Goal: Task Accomplishment & Management: Complete application form

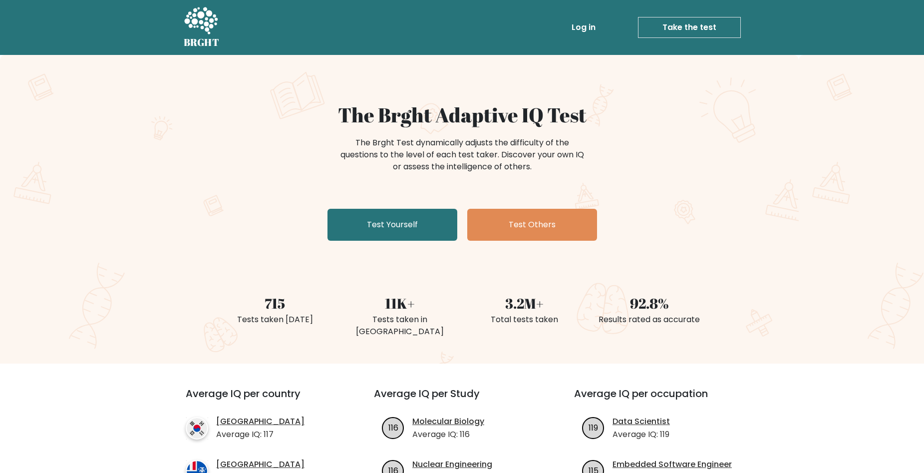
click at [394, 206] on div "The Brght Adaptive IQ Test The Brght Test dynamically adjusts the difficulty of…" at bounding box center [462, 174] width 499 height 142
click at [398, 215] on link "Test Yourself" at bounding box center [392, 225] width 130 height 32
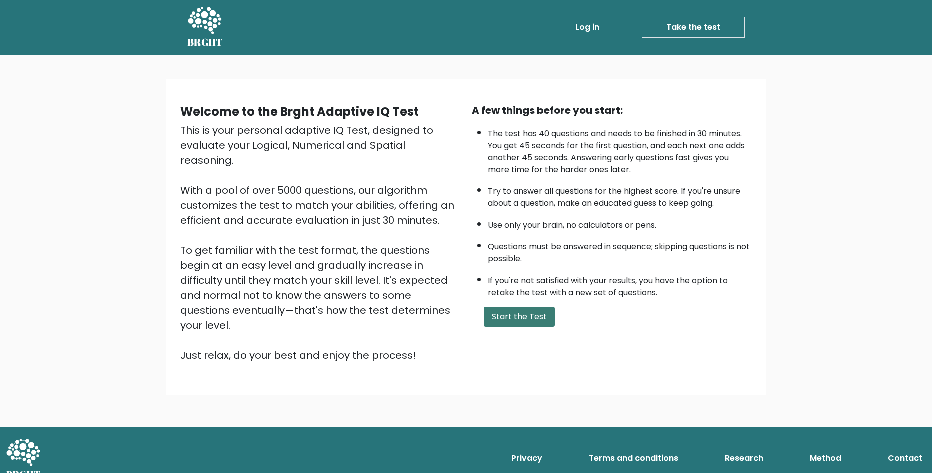
click at [535, 318] on button "Start the Test" at bounding box center [519, 317] width 71 height 20
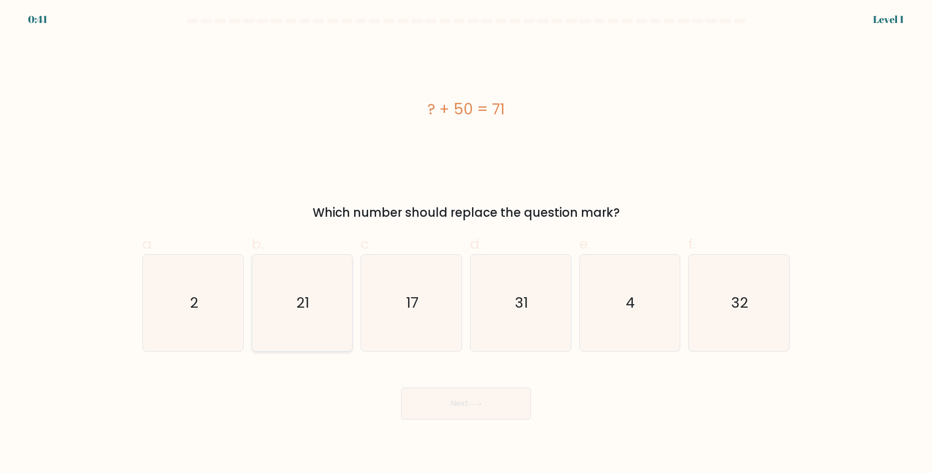
click at [295, 283] on icon "21" at bounding box center [302, 303] width 96 height 96
click at [466, 243] on input "b. 21" at bounding box center [466, 240] width 0 height 6
radio input "true"
click at [441, 397] on button "Next" at bounding box center [466, 403] width 130 height 32
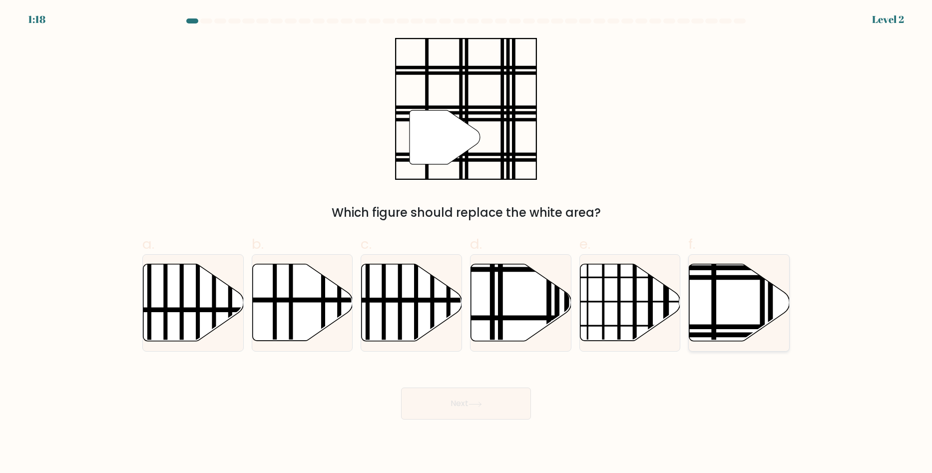
click at [731, 305] on icon at bounding box center [739, 302] width 100 height 77
click at [466, 243] on input "f." at bounding box center [466, 240] width 0 height 6
radio input "true"
click at [483, 408] on button "Next" at bounding box center [466, 403] width 130 height 32
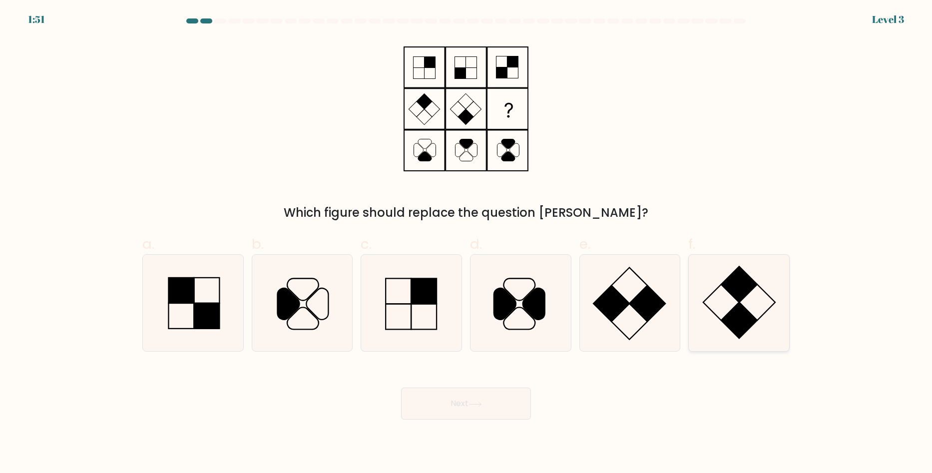
click at [733, 282] on rect at bounding box center [739, 285] width 36 height 36
click at [466, 243] on input "f." at bounding box center [466, 240] width 0 height 6
radio input "true"
click at [493, 398] on button "Next" at bounding box center [466, 403] width 130 height 32
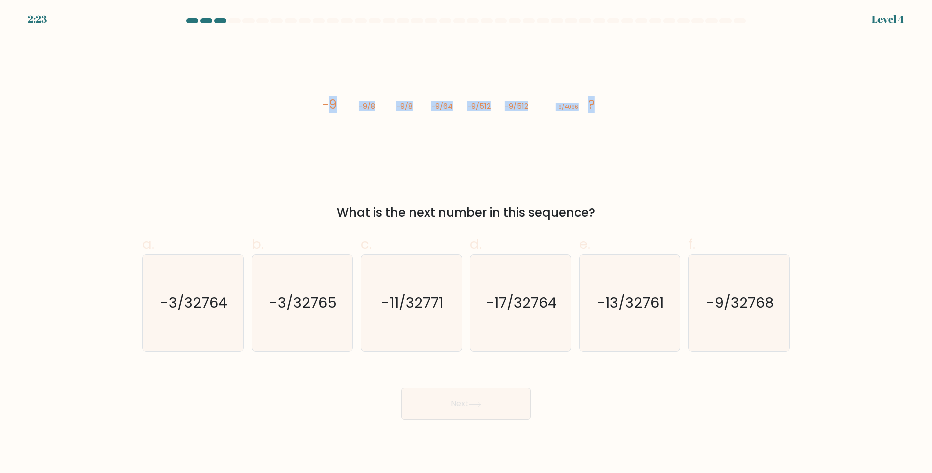
drag, startPoint x: 599, startPoint y: 106, endPoint x: 326, endPoint y: 110, distance: 272.6
click at [326, 110] on icon "image/svg+xml -9 -9/8 -9/8 -9/64 -9/512 -9/512 -9/4096 ?" at bounding box center [466, 109] width 300 height 142
click at [454, 113] on icon "image/svg+xml -9 -9/8 -9/8 -9/64 -9/512 -9/512 -9/4096 ?" at bounding box center [466, 109] width 300 height 142
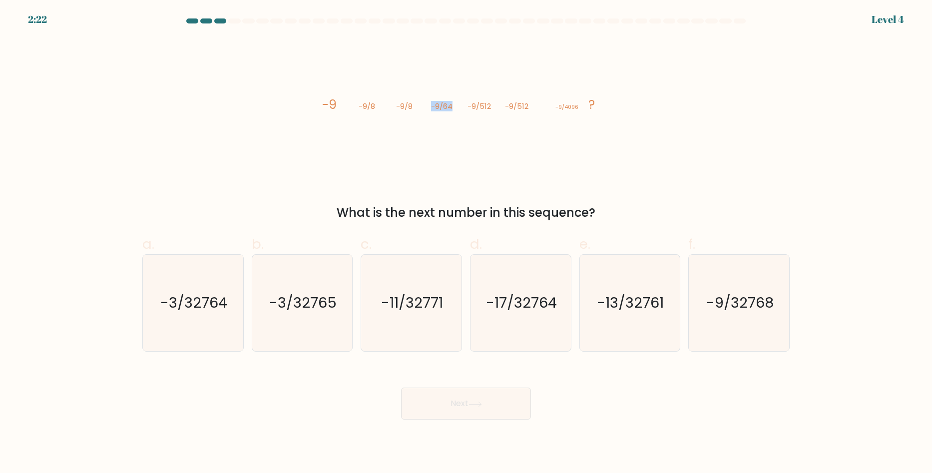
click at [454, 113] on icon "image/svg+xml -9 -9/8 -9/8 -9/64 -9/512 -9/512 -9/4096 ?" at bounding box center [466, 109] width 300 height 142
click at [433, 110] on tspan "-9/64" at bounding box center [441, 106] width 21 height 10
drag, startPoint x: 294, startPoint y: 100, endPoint x: 645, endPoint y: 216, distance: 369.6
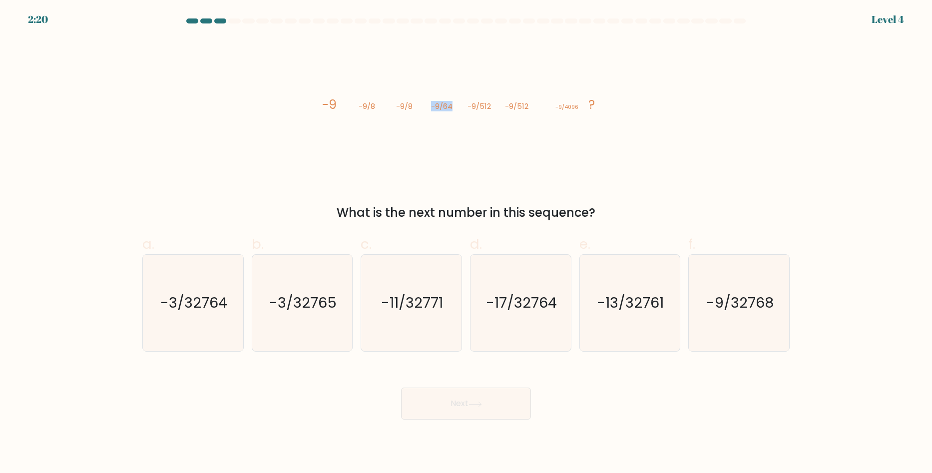
click at [645, 216] on div "image/svg+xml -9 -9/8 -9/8 -9/64 -9/512 -9/512 -9/4096 ? What is the next numbe…" at bounding box center [465, 130] width 659 height 184
copy div "-9 -9/8 -9/8 -9/64 -9/512 -9/512 -9/4096 ? What is the next number in this sequ…"
click at [640, 194] on div "image/svg+xml -9 -9/8 -9/8 -9/64 -9/512 -9/512 -9/4096 ? What is the next numbe…" at bounding box center [465, 130] width 659 height 184
click at [207, 272] on icon "-3/32764" at bounding box center [193, 303] width 96 height 96
click at [466, 243] on input "a. -3/32764" at bounding box center [466, 240] width 0 height 6
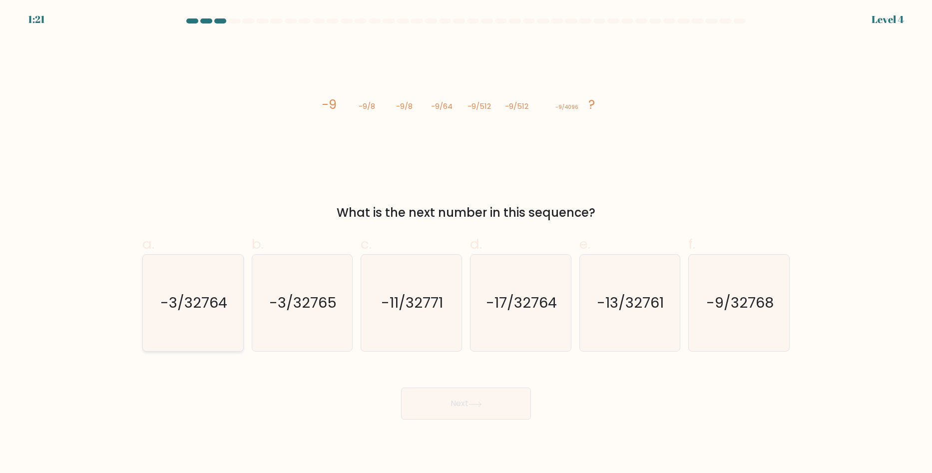
radio input "true"
click at [433, 397] on button "Next" at bounding box center [466, 403] width 130 height 32
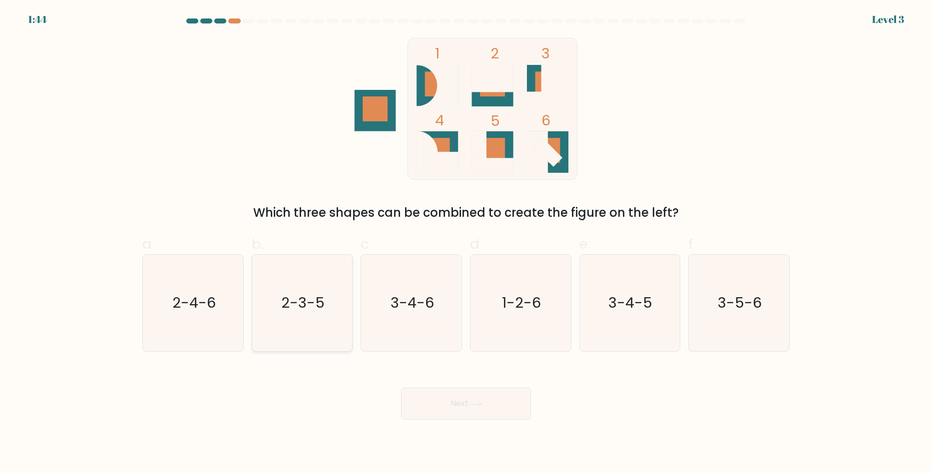
click at [303, 296] on text "2-3-5" at bounding box center [302, 303] width 43 height 20
click at [466, 243] on input "b. 2-3-5" at bounding box center [466, 240] width 0 height 6
radio input "true"
click at [437, 401] on button "Next" at bounding box center [466, 403] width 130 height 32
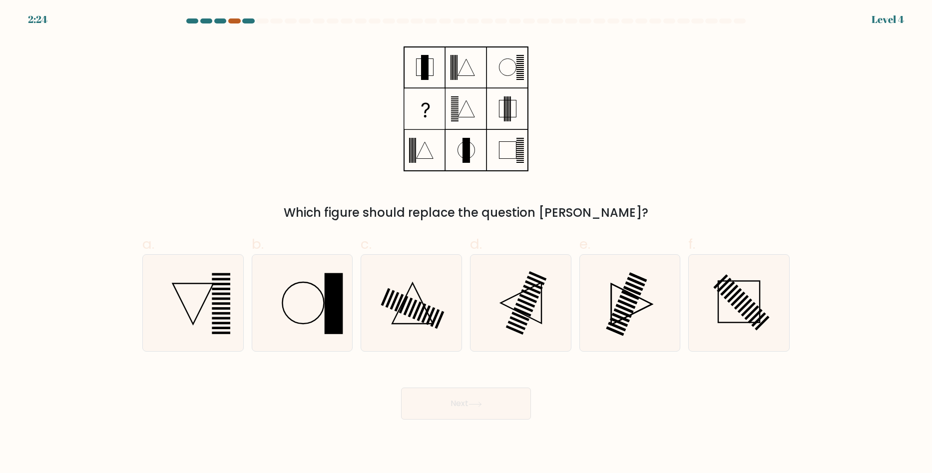
click at [232, 23] on div at bounding box center [234, 20] width 12 height 5
click at [299, 270] on icon at bounding box center [302, 303] width 96 height 96
click at [466, 243] on input "b." at bounding box center [466, 240] width 0 height 6
radio input "true"
click at [475, 405] on icon at bounding box center [474, 403] width 13 height 5
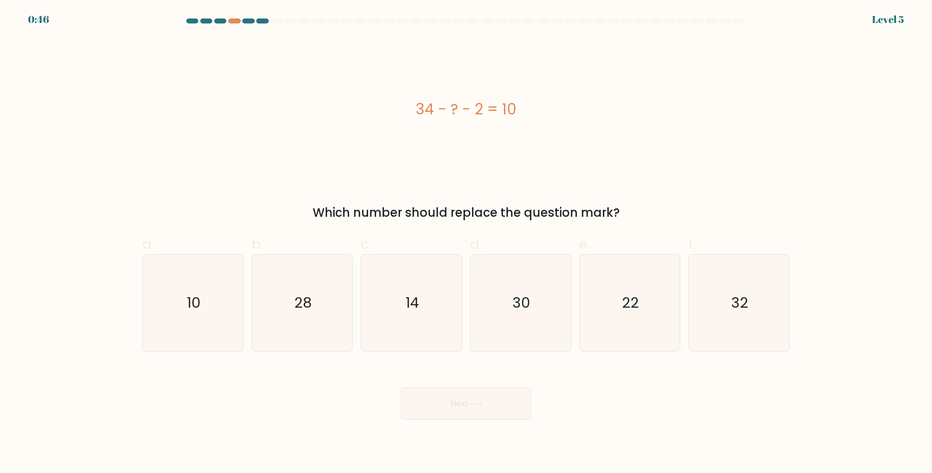
drag, startPoint x: 416, startPoint y: 111, endPoint x: 494, endPoint y: 111, distance: 77.9
click at [494, 111] on div "34 - ? - 2 = 10" at bounding box center [465, 109] width 647 height 22
click at [625, 292] on icon "22" at bounding box center [629, 303] width 96 height 96
click at [466, 243] on input "e. 22" at bounding box center [466, 240] width 0 height 6
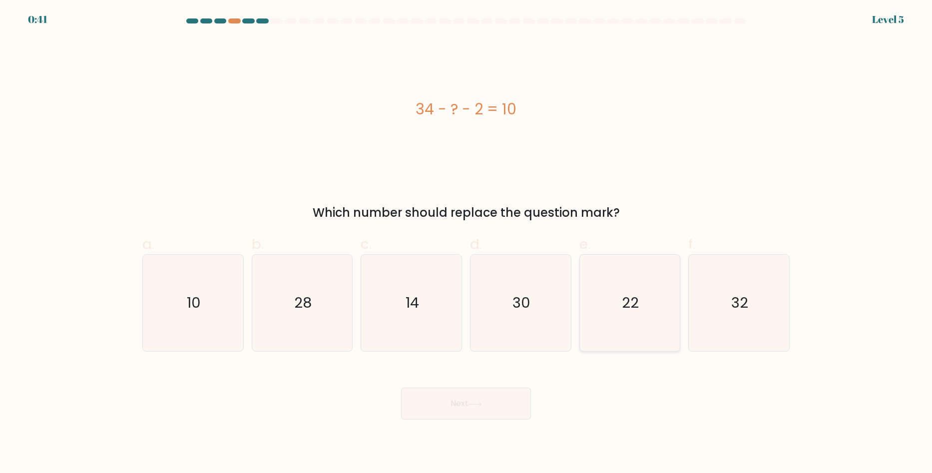
radio input "true"
click at [504, 405] on button "Next" at bounding box center [466, 403] width 130 height 32
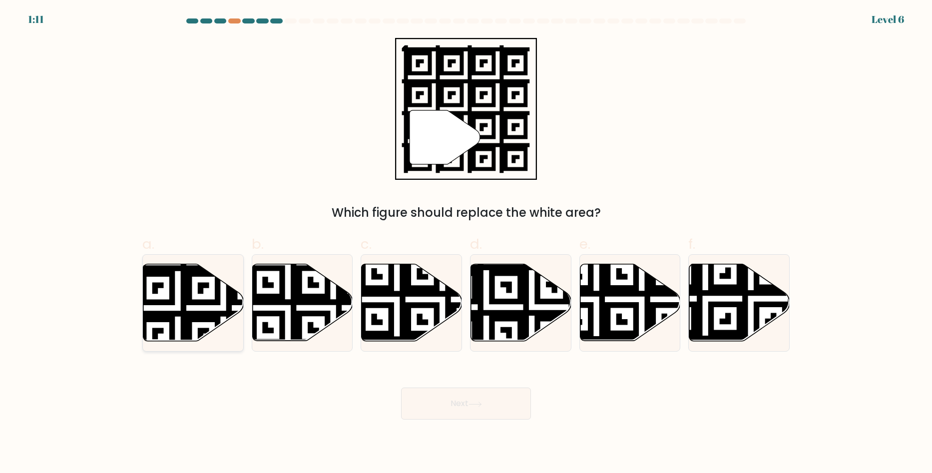
click at [200, 309] on icon at bounding box center [193, 302] width 100 height 77
click at [466, 243] on input "a." at bounding box center [466, 240] width 0 height 6
radio input "true"
click at [449, 397] on button "Next" at bounding box center [466, 403] width 130 height 32
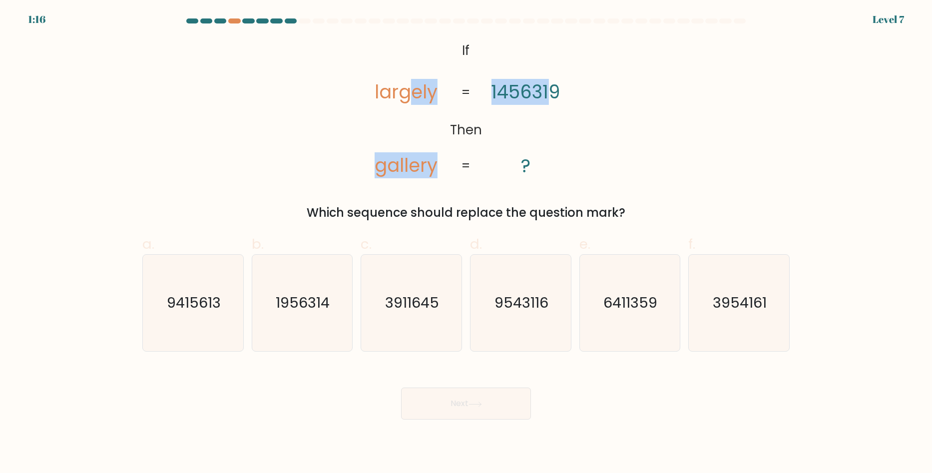
drag, startPoint x: 409, startPoint y: 96, endPoint x: 550, endPoint y: 105, distance: 141.6
click at [550, 105] on icon "@import url('https://fonts.googleapis.com/css?family=Abril+Fatface:400,100,100i…" at bounding box center [465, 109] width 230 height 142
click at [550, 105] on tspan "1456319" at bounding box center [525, 92] width 69 height 26
drag, startPoint x: 370, startPoint y: 43, endPoint x: 544, endPoint y: 168, distance: 214.0
click at [544, 168] on icon "@import url('https://fonts.googleapis.com/css?family=Abril+Fatface:400,100,100i…" at bounding box center [465, 109] width 230 height 142
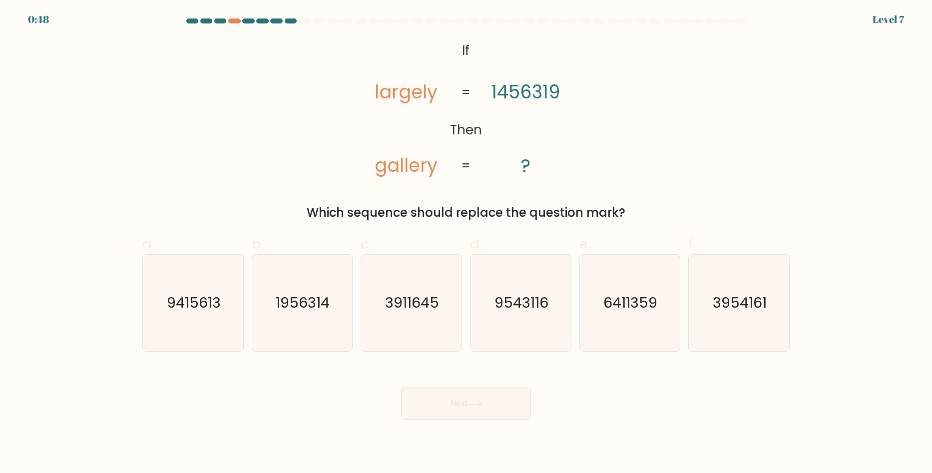
click at [591, 182] on div "@import url('https://fonts.googleapis.com/css?family=Abril+Fatface:400,100,100i…" at bounding box center [465, 130] width 659 height 184
drag, startPoint x: 507, startPoint y: 167, endPoint x: 459, endPoint y: 50, distance: 126.3
click at [460, 49] on div "@import url('https://fonts.googleapis.com/css?family=Abril+Fatface:400,100,100i…" at bounding box center [465, 130] width 659 height 184
copy div "If Then largely gallery 1456319 ? = = Which sequence should replace the questio…"
click at [427, 317] on icon "3911645" at bounding box center [411, 303] width 96 height 96
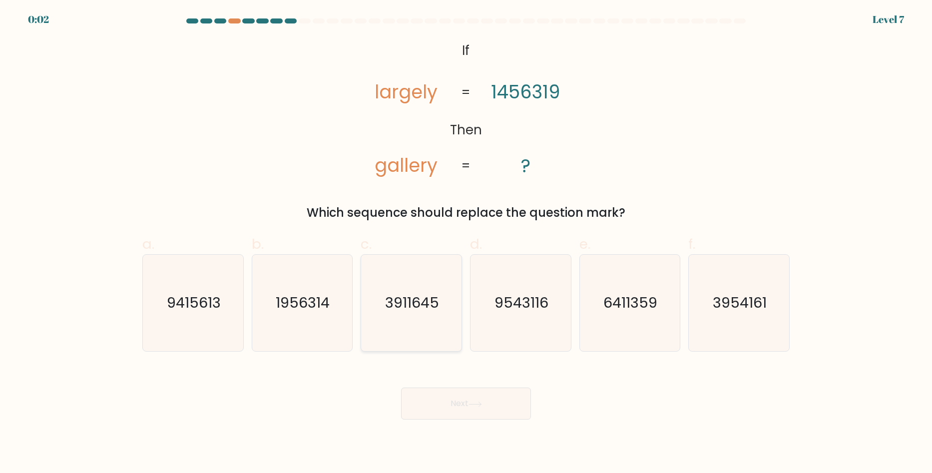
click at [466, 243] on input "c. 3911645" at bounding box center [466, 240] width 0 height 6
radio input "true"
click at [438, 387] on div "Next" at bounding box center [465, 391] width 659 height 56
click at [436, 393] on button "Next" at bounding box center [466, 403] width 130 height 32
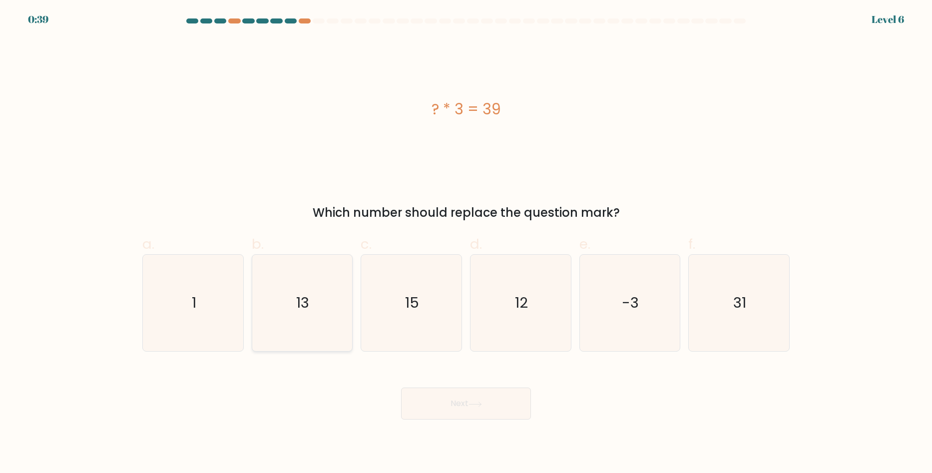
click at [294, 333] on icon "13" at bounding box center [302, 303] width 96 height 96
click at [466, 243] on input "b. 13" at bounding box center [466, 240] width 0 height 6
radio input "true"
click at [456, 406] on button "Next" at bounding box center [466, 403] width 130 height 32
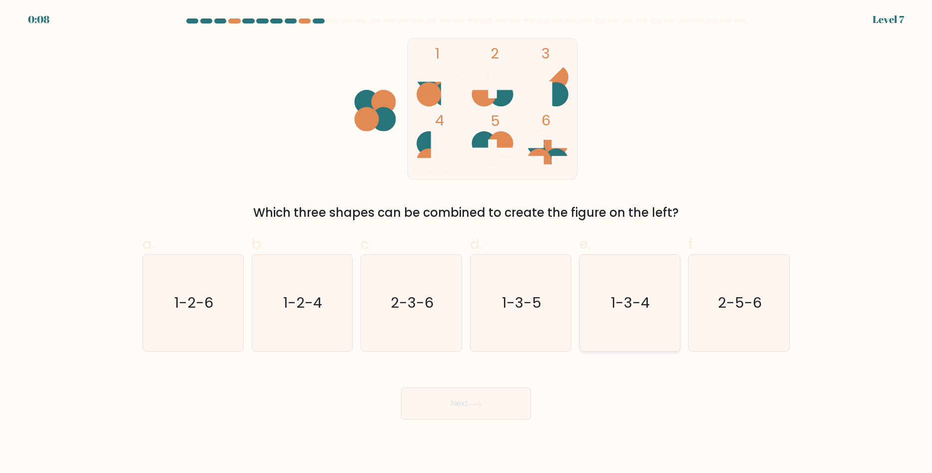
click at [611, 312] on icon "1-3-4" at bounding box center [629, 303] width 96 height 96
click at [466, 243] on input "e. 1-3-4" at bounding box center [466, 240] width 0 height 6
radio input "true"
click at [509, 422] on body "0:07 Level 7" at bounding box center [466, 236] width 932 height 473
click at [498, 411] on button "Next" at bounding box center [466, 403] width 130 height 32
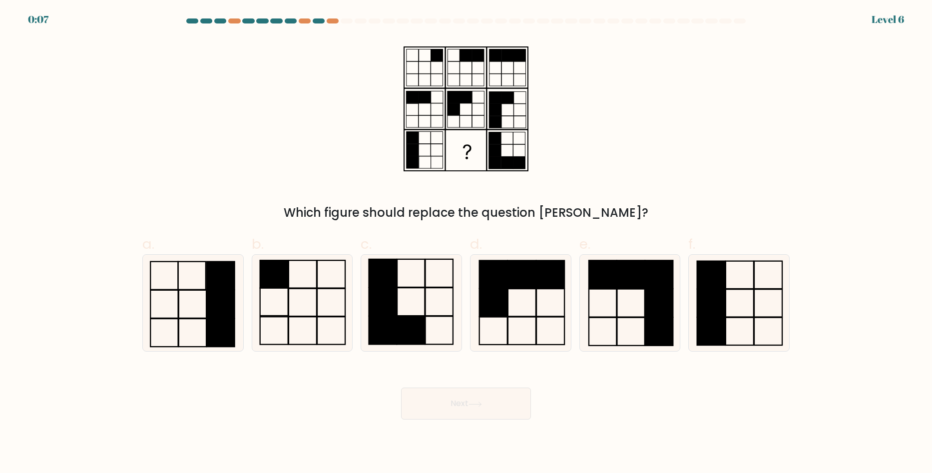
click at [496, 400] on button "Next" at bounding box center [466, 403] width 130 height 32
click at [536, 300] on rect at bounding box center [550, 302] width 28 height 27
click at [466, 243] on input "d." at bounding box center [466, 240] width 0 height 6
radio input "true"
click at [471, 394] on button "Next" at bounding box center [466, 403] width 130 height 32
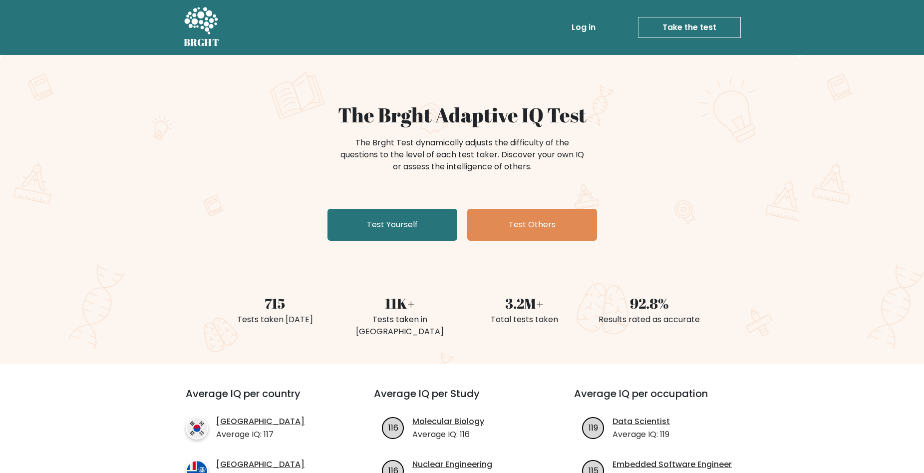
click at [58, 305] on div "715 Tests taken today 11K+ Tests taken in Hungary 3.2M+ Total tests taken 92.8%…" at bounding box center [462, 304] width 924 height 71
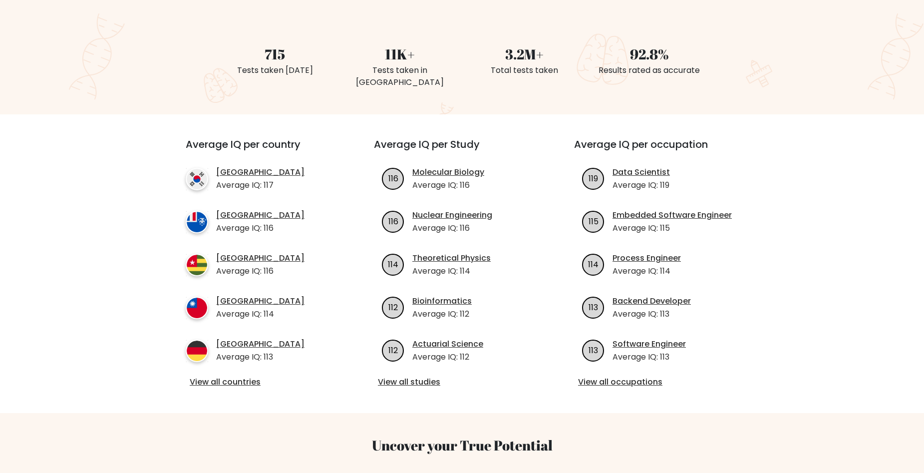
scroll to position [250, 0]
click at [240, 375] on link "View all countries" at bounding box center [262, 381] width 144 height 12
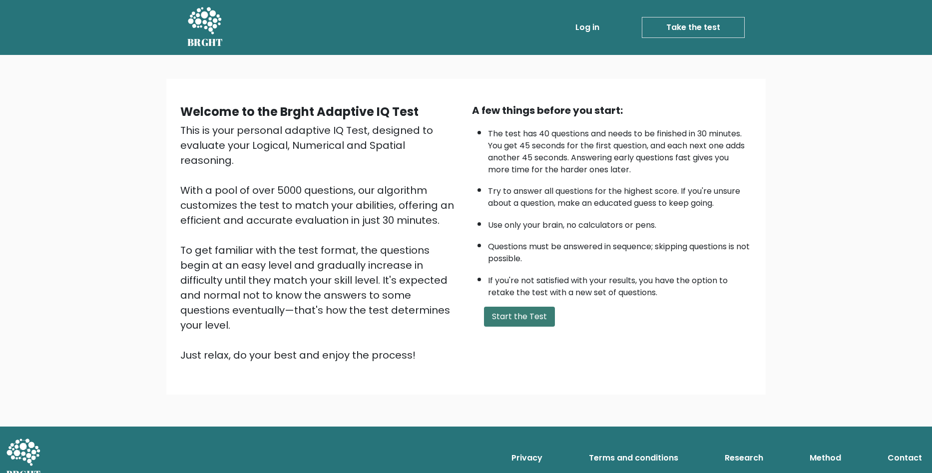
click at [515, 317] on button "Start the Test" at bounding box center [519, 317] width 71 height 20
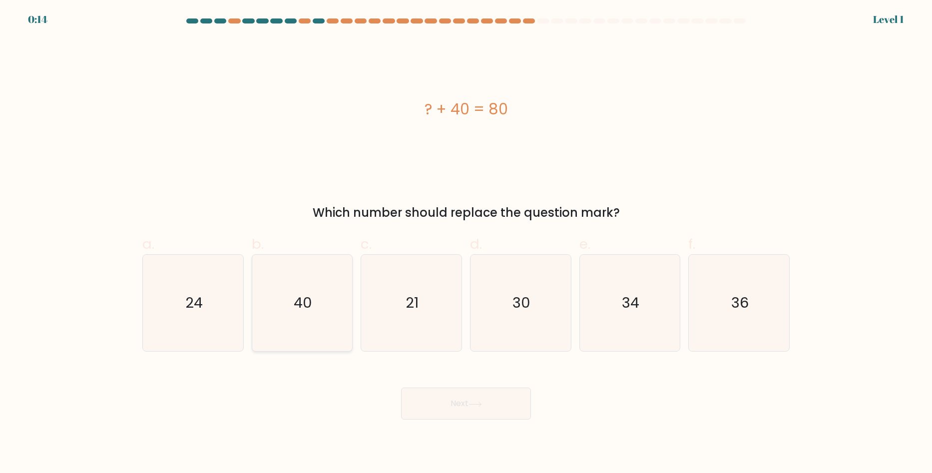
click at [291, 286] on icon "40" at bounding box center [302, 303] width 96 height 96
click at [466, 243] on input "b. 40" at bounding box center [466, 240] width 0 height 6
radio input "true"
